Goal: Navigation & Orientation: Find specific page/section

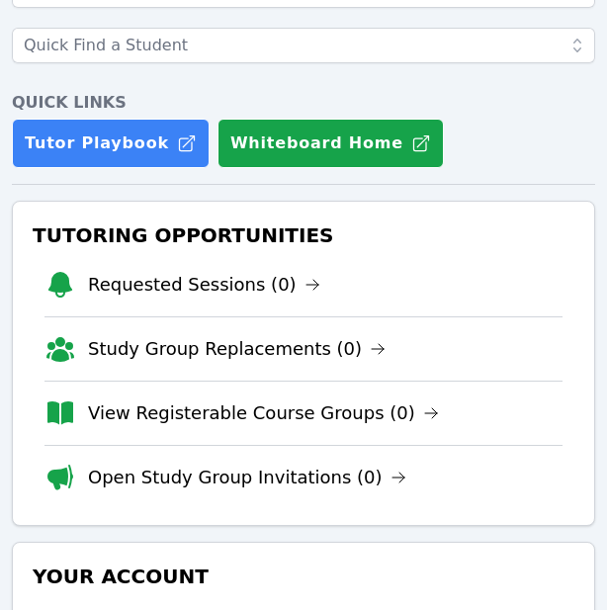
scroll to position [212, 0]
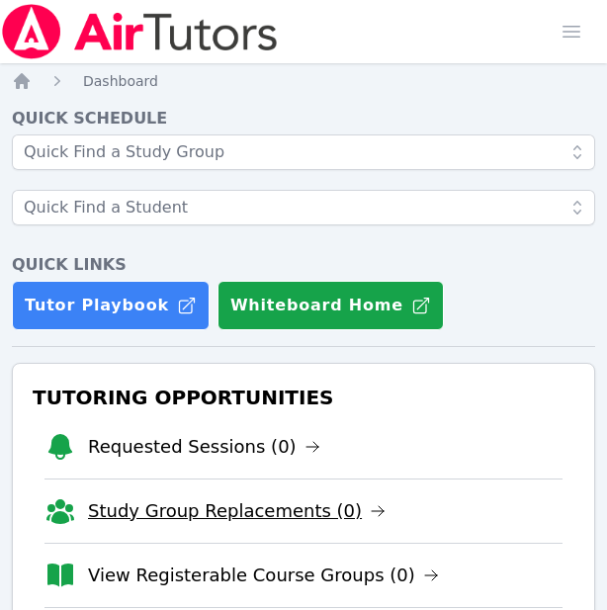
scroll to position [99, 0]
